Goal: Task Accomplishment & Management: Complete application form

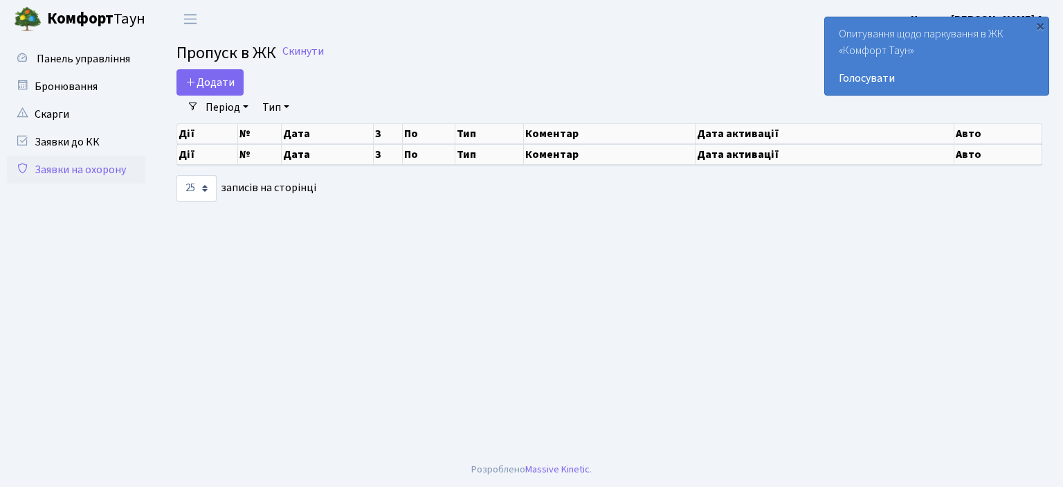
select select "25"
click at [87, 168] on link "Заявки на охорону" at bounding box center [76, 170] width 138 height 28
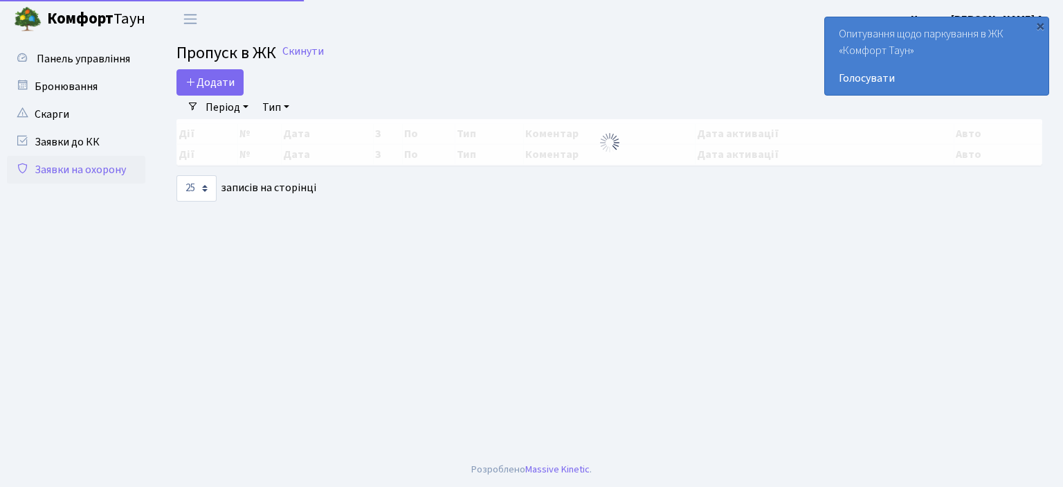
select select "25"
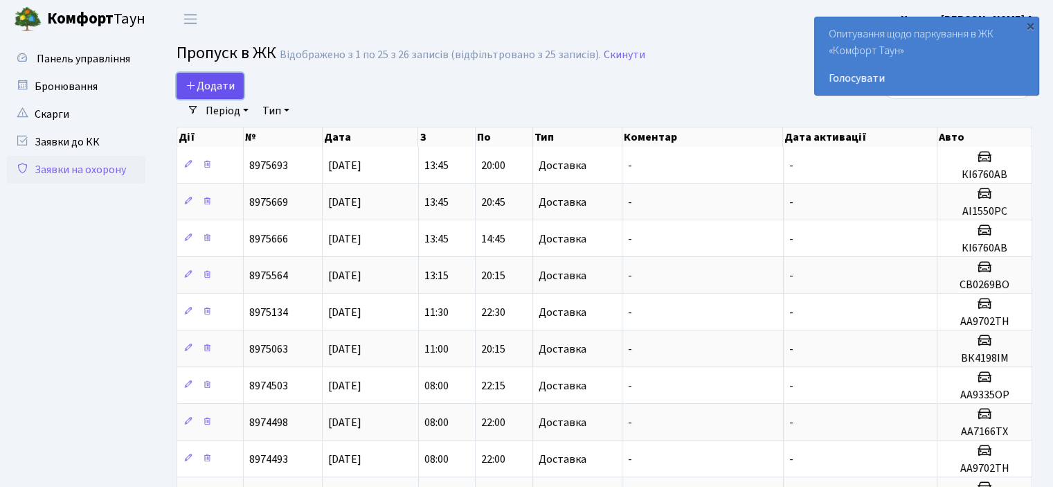
click at [209, 91] on span "Додати" at bounding box center [210, 85] width 49 height 15
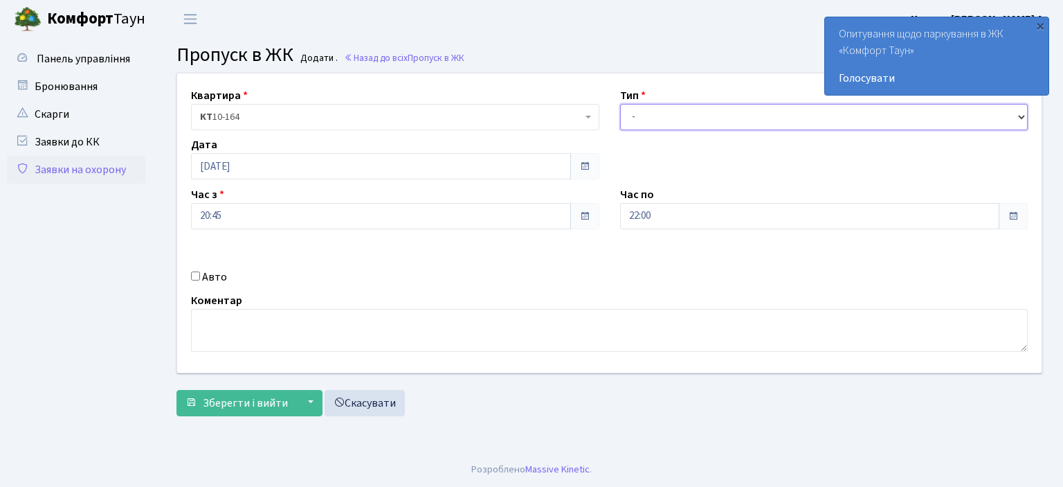
click at [1022, 116] on select "- Доставка Таксі Гості Сервіс" at bounding box center [824, 117] width 408 height 26
select select "18"
click at [620, 104] on select "- Доставка Таксі Гості Сервіс" at bounding box center [824, 117] width 408 height 26
click at [196, 273] on input "Авто" at bounding box center [195, 275] width 9 height 9
checkbox input "true"
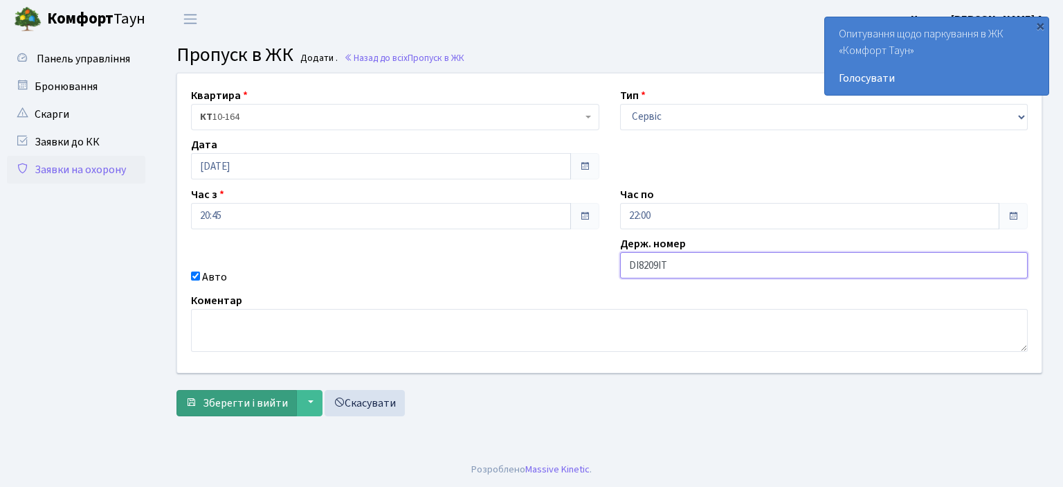
type input "DI8209IT"
click at [232, 406] on span "Зберегти і вийти" at bounding box center [245, 402] width 85 height 15
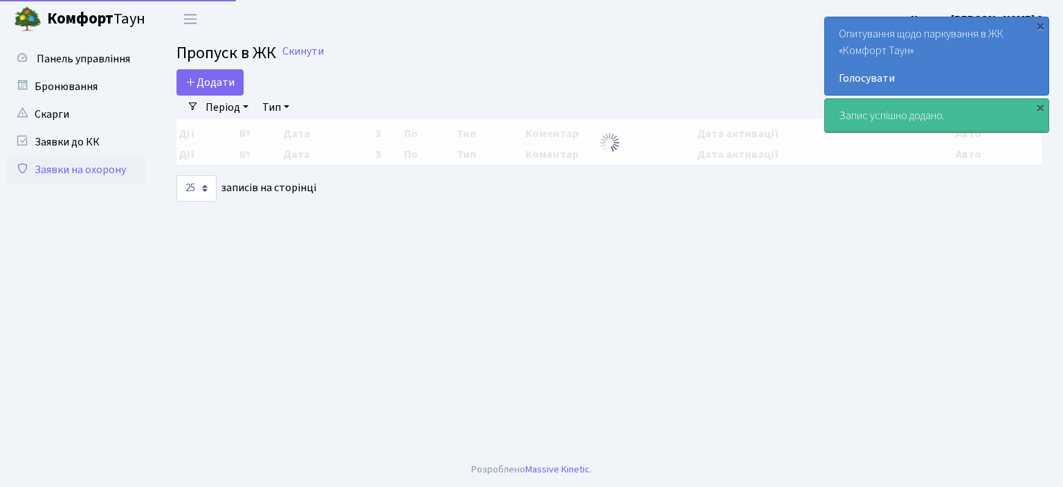
select select "25"
